Goal: Information Seeking & Learning: Learn about a topic

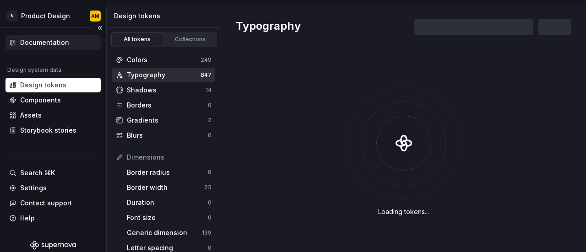
click at [47, 43] on div "Documentation" at bounding box center [44, 42] width 49 height 9
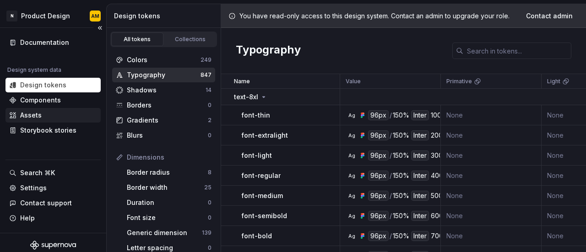
click at [54, 114] on div "Assets" at bounding box center [53, 115] width 88 height 9
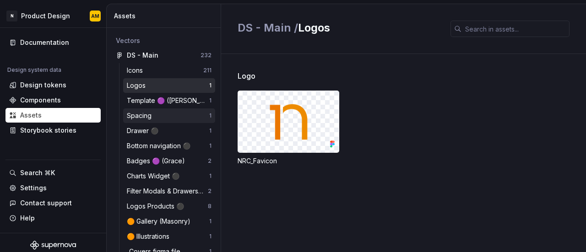
click at [138, 108] on div "Spacing 1" at bounding box center [169, 115] width 92 height 15
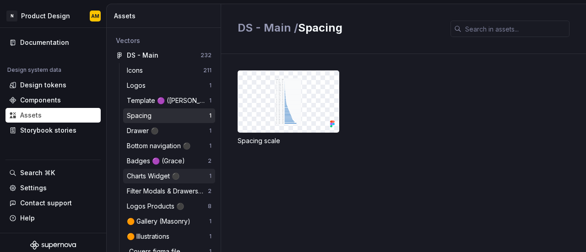
click at [145, 174] on div "Charts Widget ⚫️" at bounding box center [155, 176] width 56 height 9
click at [141, 75] on div "Icons" at bounding box center [137, 70] width 20 height 9
click at [27, 84] on div "Design tokens" at bounding box center [43, 85] width 46 height 9
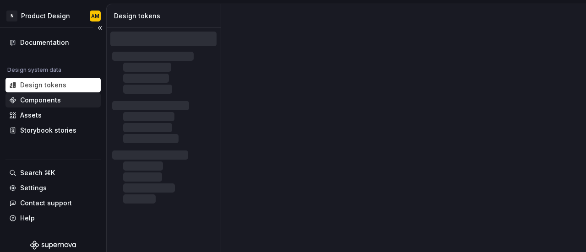
click at [40, 99] on div "Components" at bounding box center [40, 100] width 41 height 9
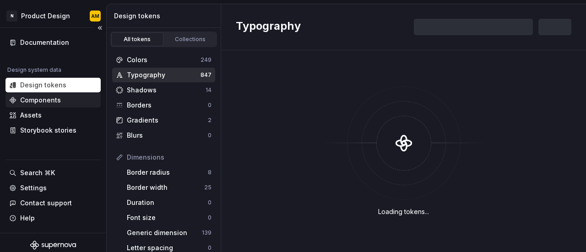
click at [40, 99] on div "Components" at bounding box center [40, 100] width 41 height 9
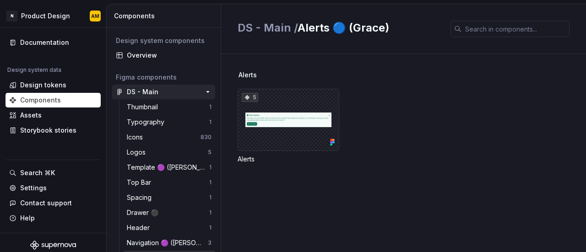
click at [143, 91] on div "DS - Main" at bounding box center [143, 91] width 32 height 9
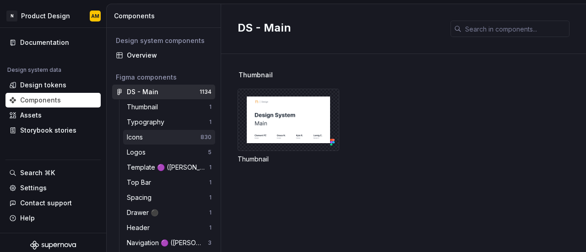
click at [146, 138] on div "Icons" at bounding box center [137, 137] width 20 height 9
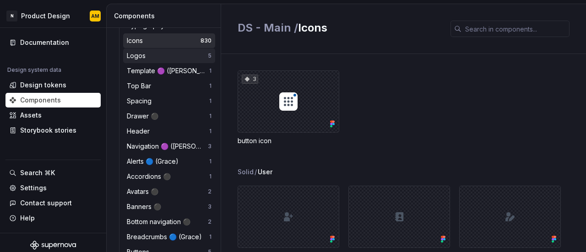
scroll to position [137, 0]
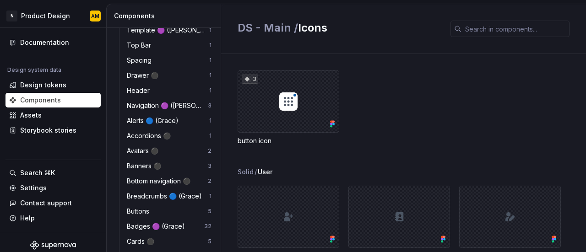
click at [144, 157] on div "Avatars ⚫️ 2" at bounding box center [169, 151] width 92 height 15
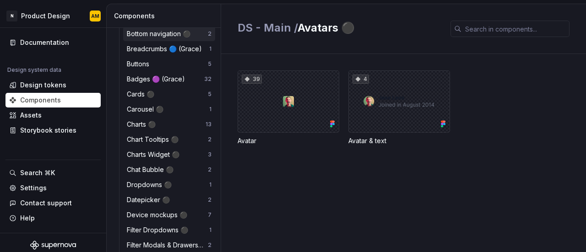
scroll to position [320, 0]
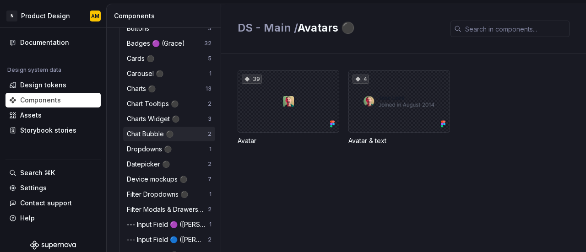
click at [139, 136] on div "Chat Bubble ⚫️" at bounding box center [152, 134] width 50 height 9
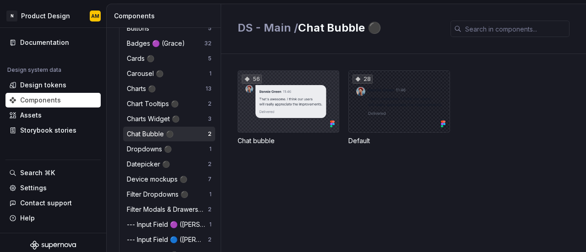
click at [273, 117] on div "56" at bounding box center [289, 101] width 102 height 62
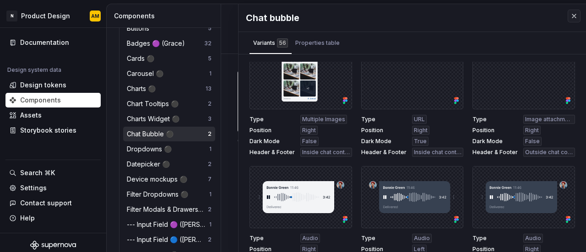
scroll to position [137, 0]
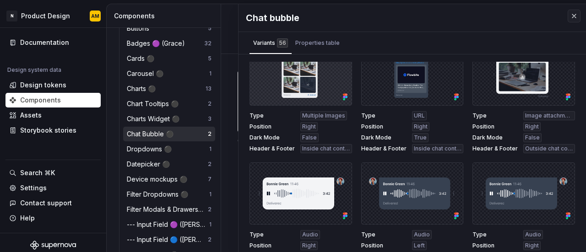
click at [309, 92] on div at bounding box center [300, 74] width 103 height 62
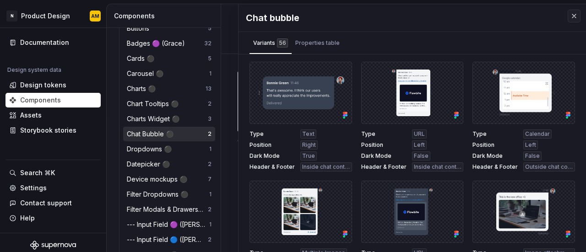
scroll to position [320, 0]
click at [315, 42] on div "Properties table" at bounding box center [317, 42] width 44 height 9
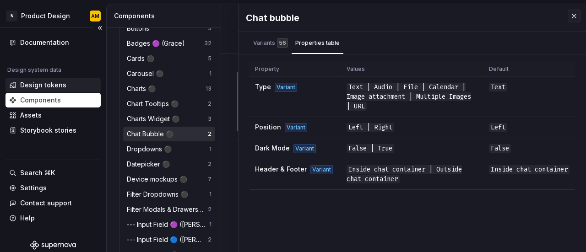
click at [61, 87] on div "Design tokens" at bounding box center [43, 85] width 46 height 9
